Goal: Task Accomplishment & Management: Manage account settings

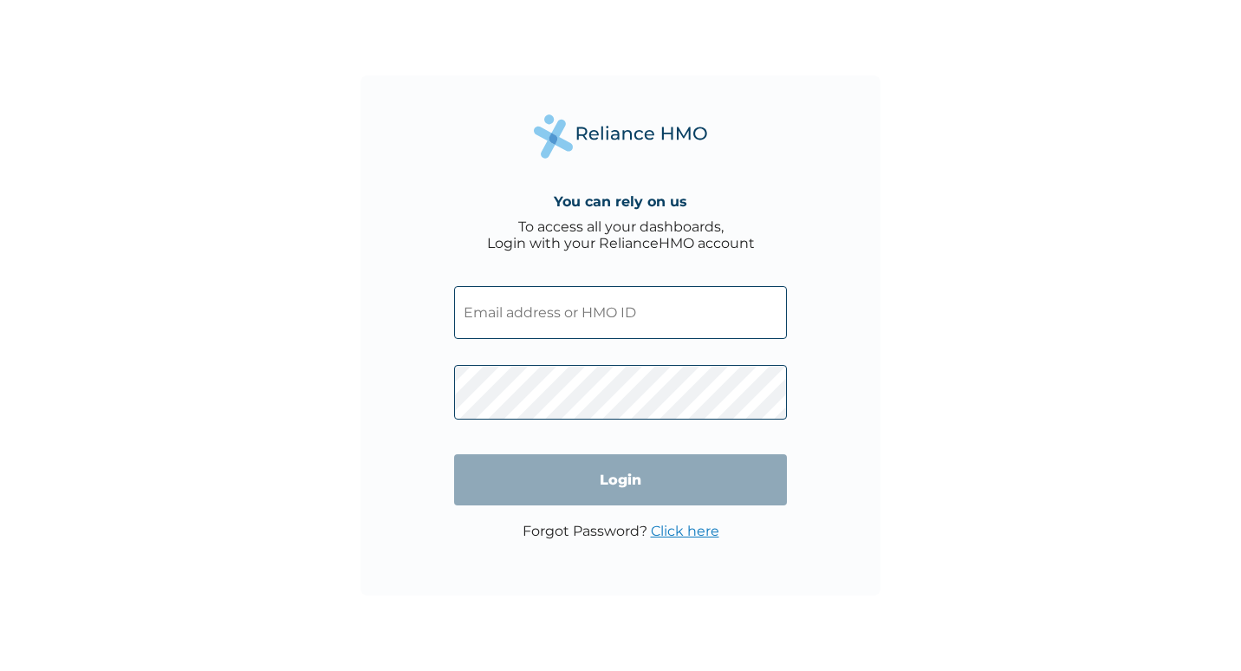
click at [519, 314] on input "text" at bounding box center [620, 312] width 333 height 53
click at [585, 322] on input "text" at bounding box center [620, 312] width 333 height 53
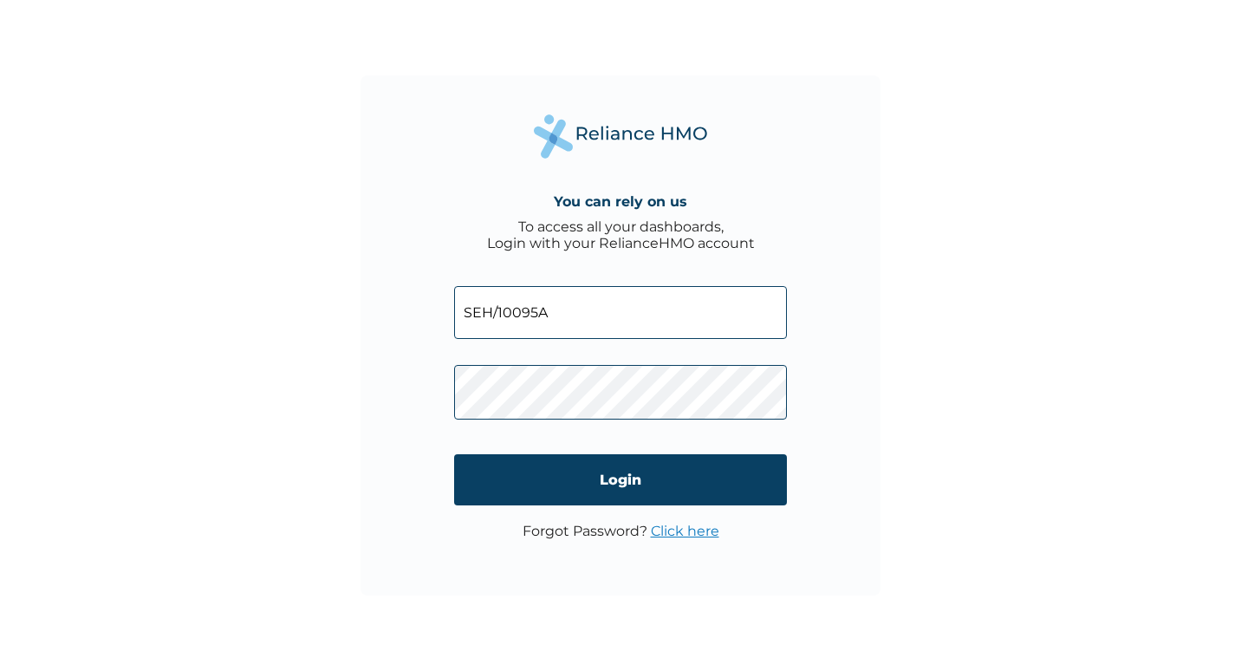
type input "SEH/10095A"
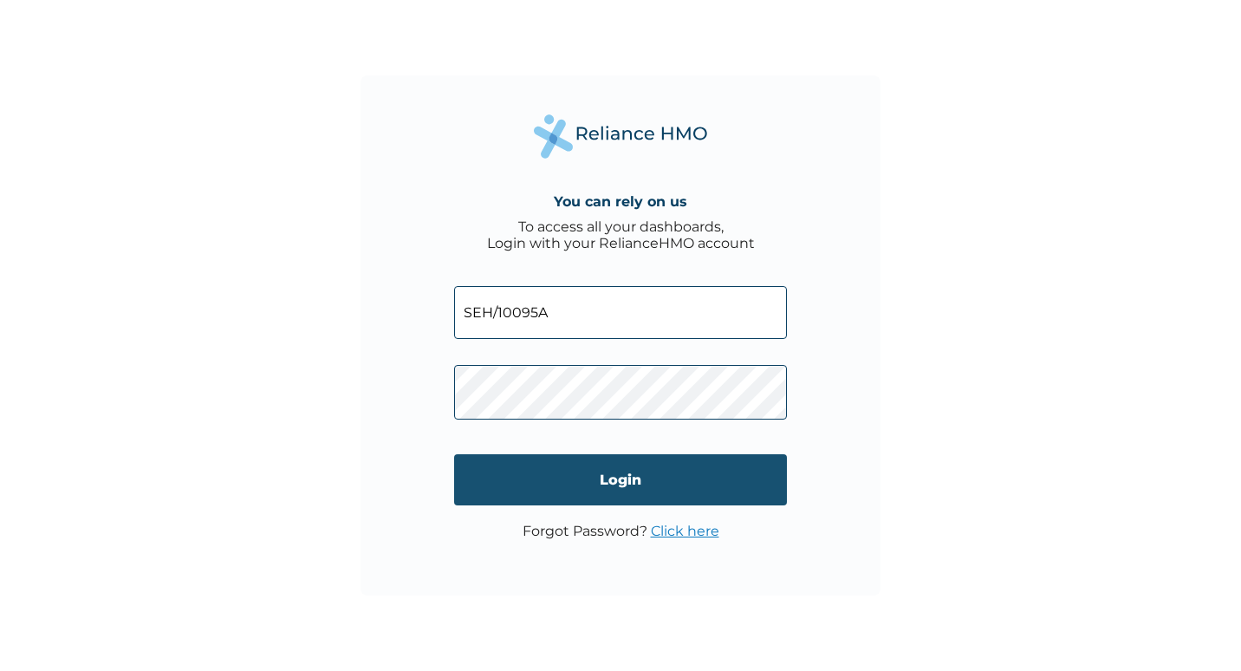
click at [637, 484] on input "Login" at bounding box center [620, 479] width 333 height 51
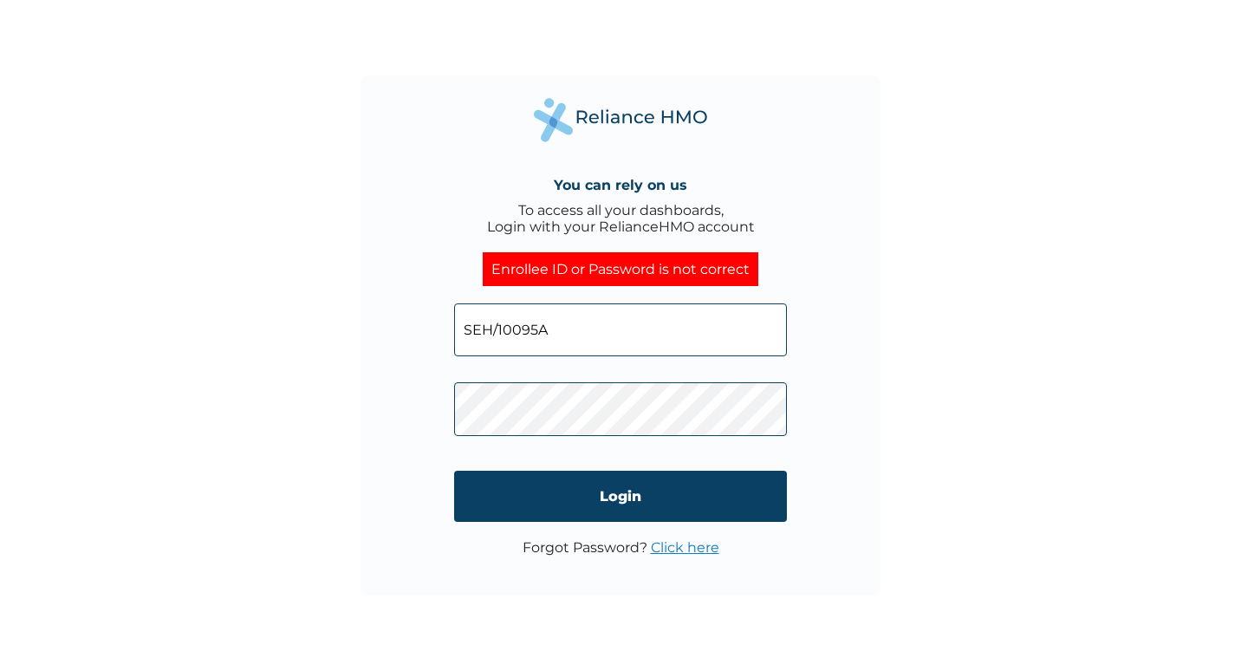
click at [671, 551] on link "Click here" at bounding box center [685, 547] width 68 height 16
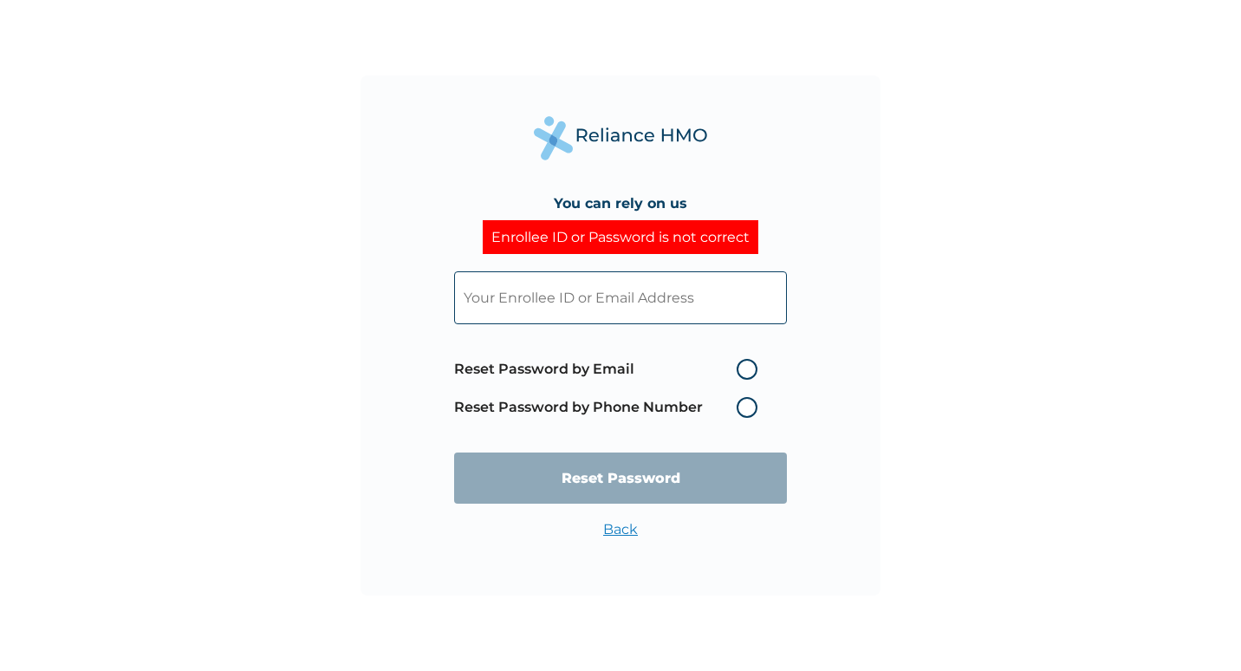
click at [559, 292] on input "text" at bounding box center [620, 297] width 333 height 53
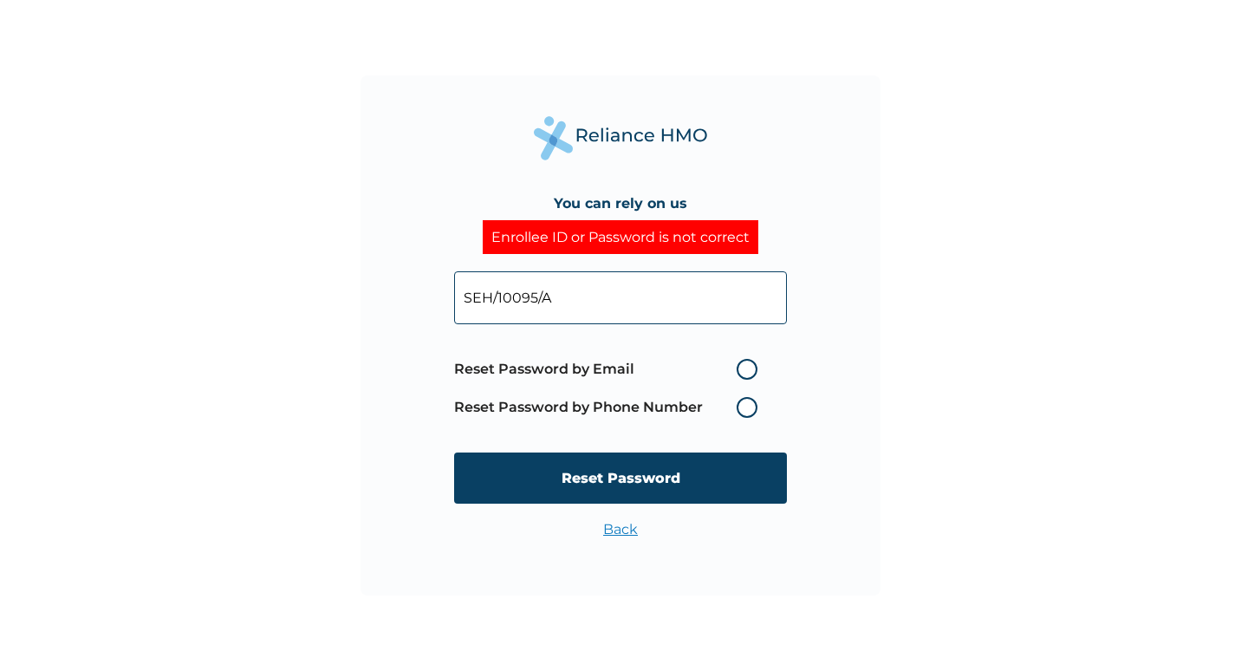
type input "SEH/10095/A"
click at [748, 413] on label "Reset Password by Phone Number" at bounding box center [610, 407] width 312 height 21
click at [748, 406] on label "Reset Password by Phone Number" at bounding box center [610, 407] width 312 height 21
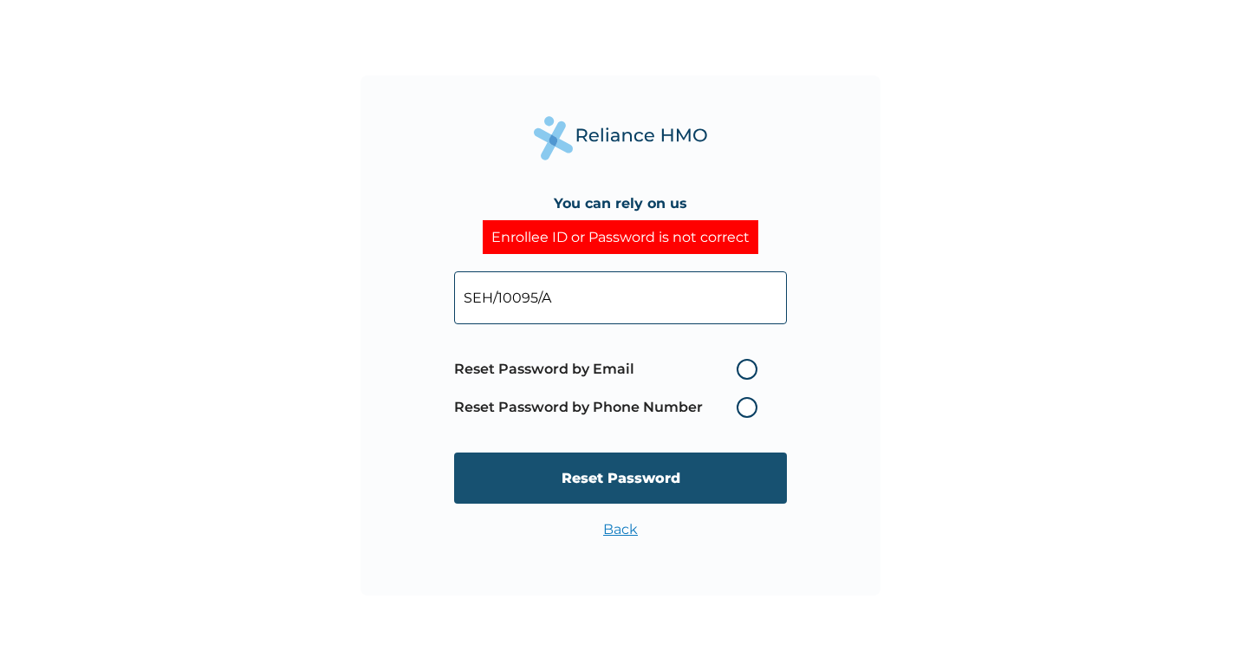
click at [680, 484] on input "Reset Password" at bounding box center [620, 477] width 333 height 51
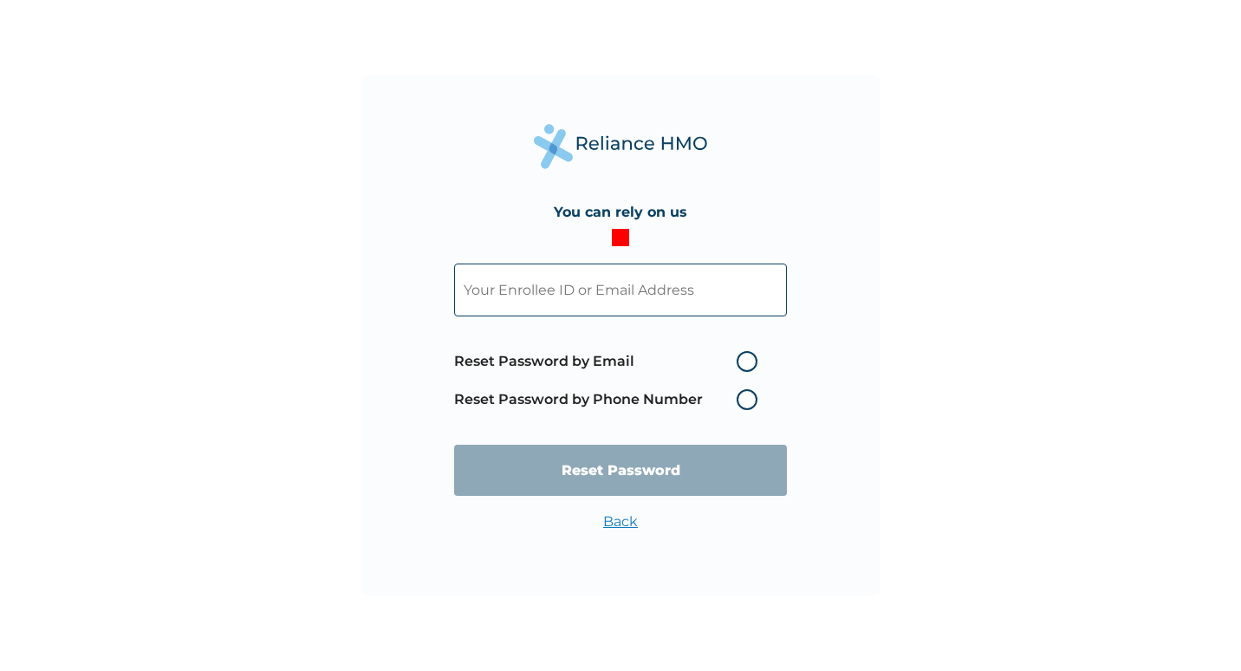
click at [745, 402] on label "Reset Password by Phone Number" at bounding box center [610, 399] width 312 height 21
click at [653, 283] on input "text" at bounding box center [620, 289] width 333 height 53
type input "[EMAIL_ADDRESS][DOMAIN_NAME]"
